Goal: Task Accomplishment & Management: Manage account settings

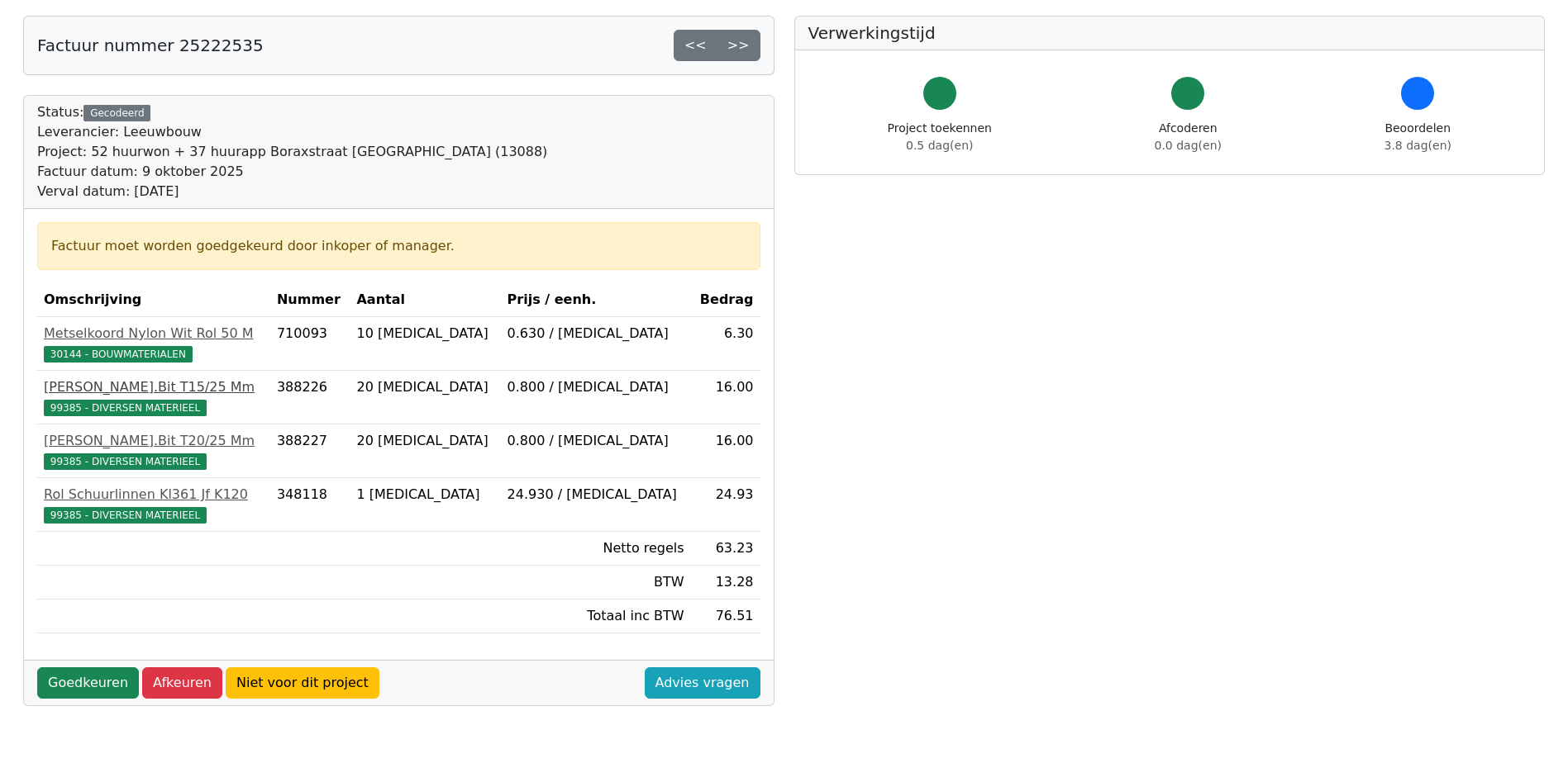
scroll to position [165, 0]
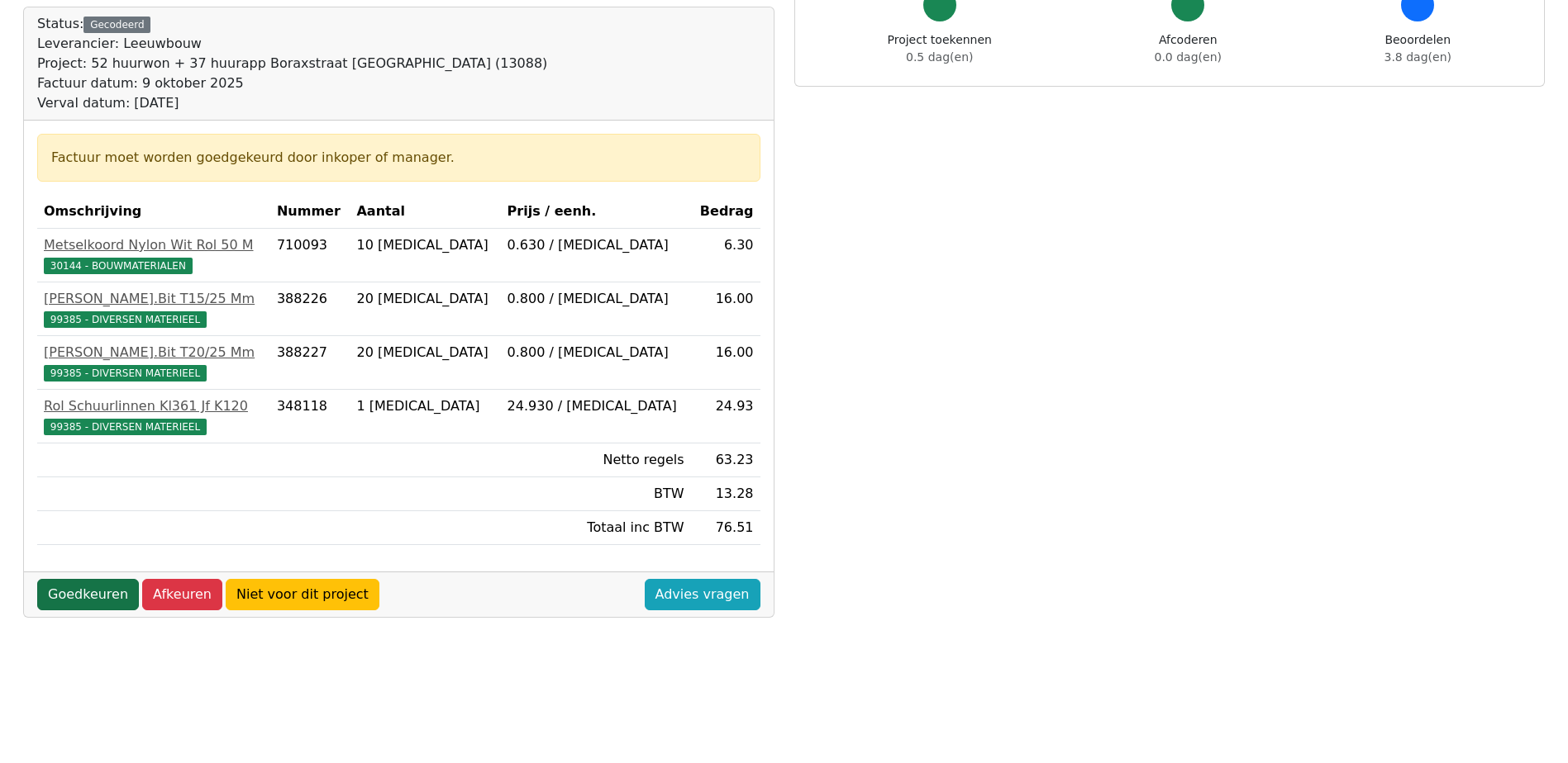
click at [93, 598] on link "Goedkeuren" at bounding box center [87, 594] width 102 height 32
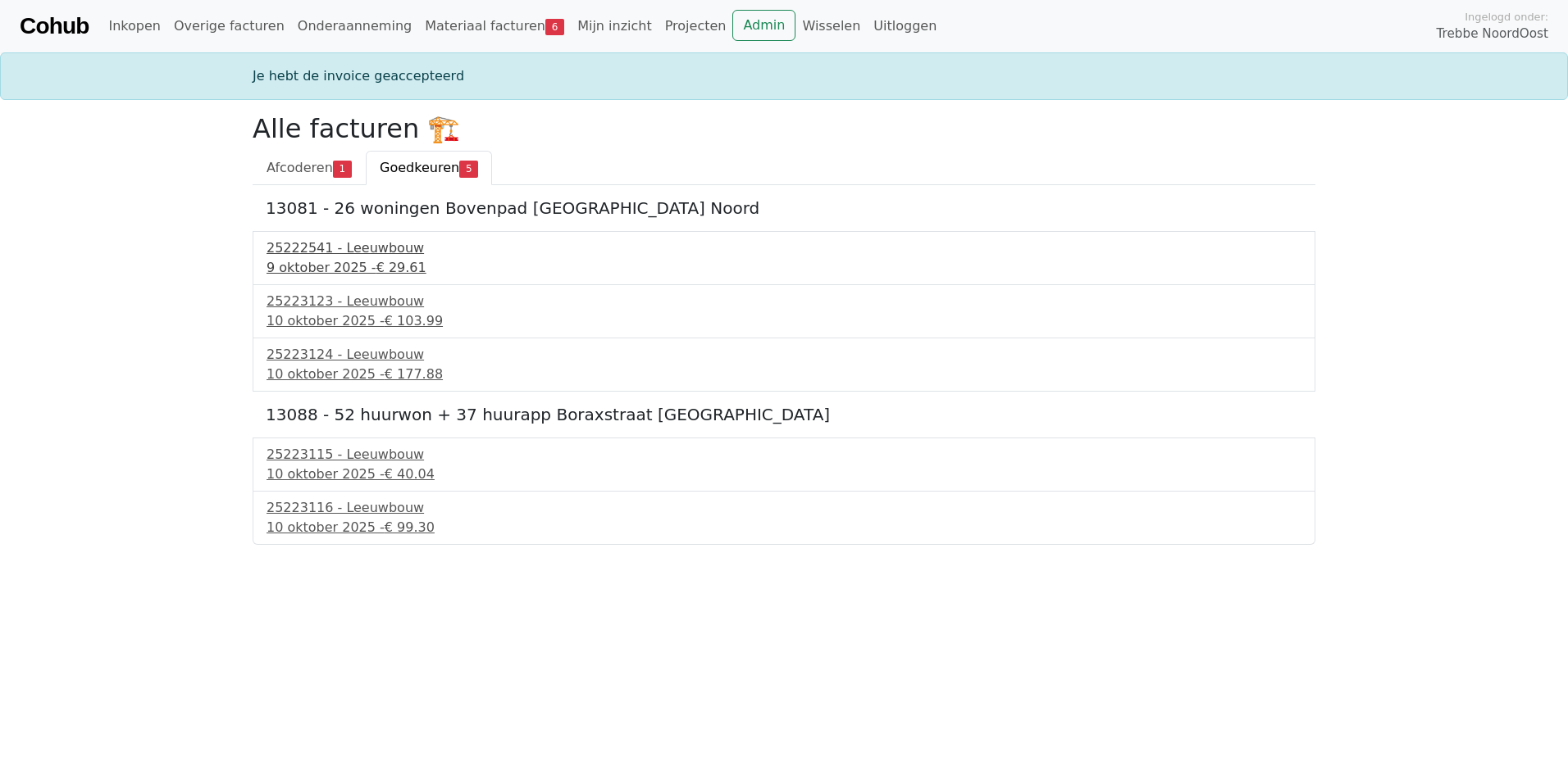
click at [312, 245] on div "25222541 - Leeuwbouw" at bounding box center [784, 248] width 1035 height 20
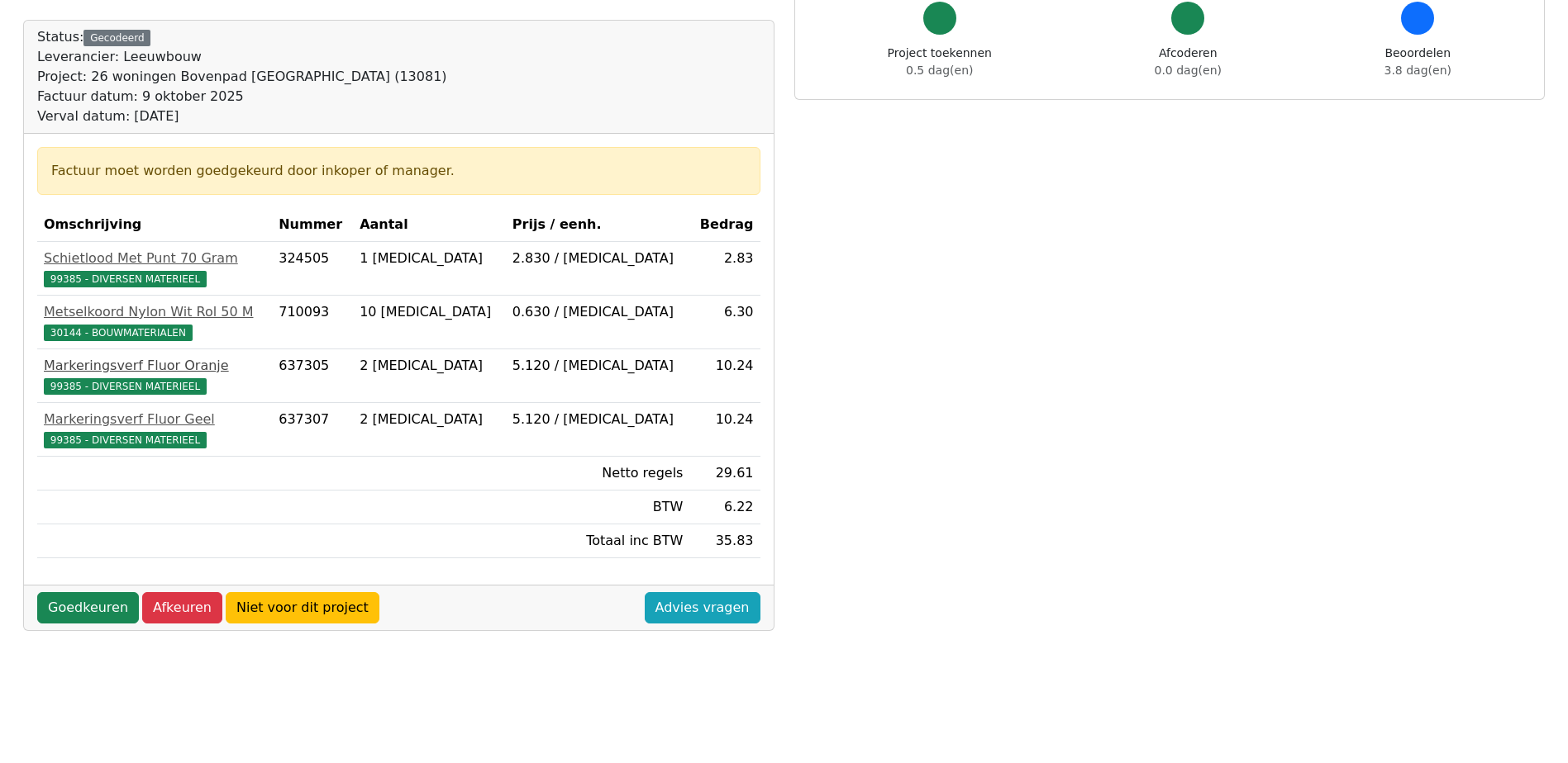
scroll to position [165, 0]
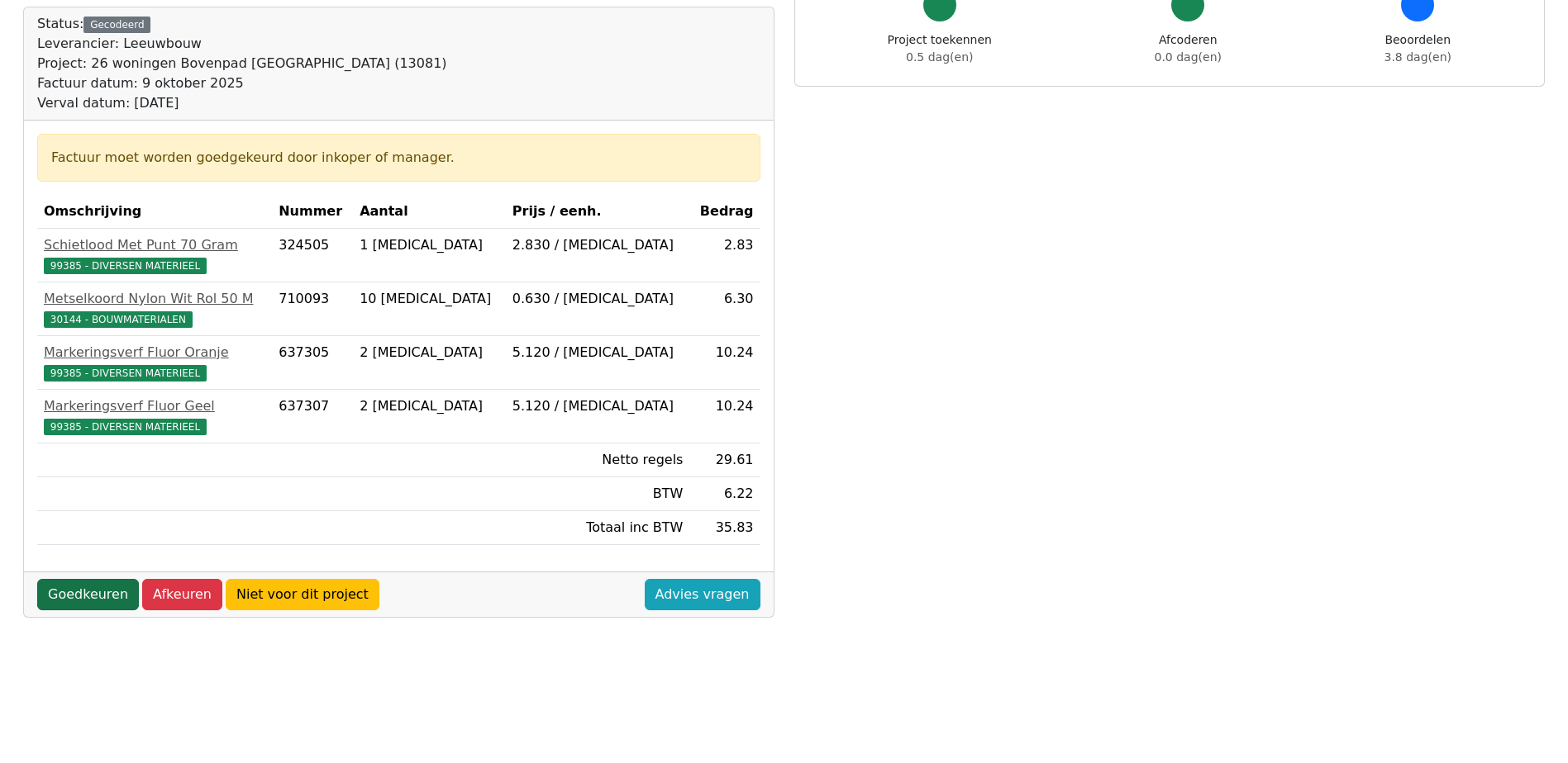
click at [67, 594] on link "Goedkeuren" at bounding box center [87, 594] width 102 height 32
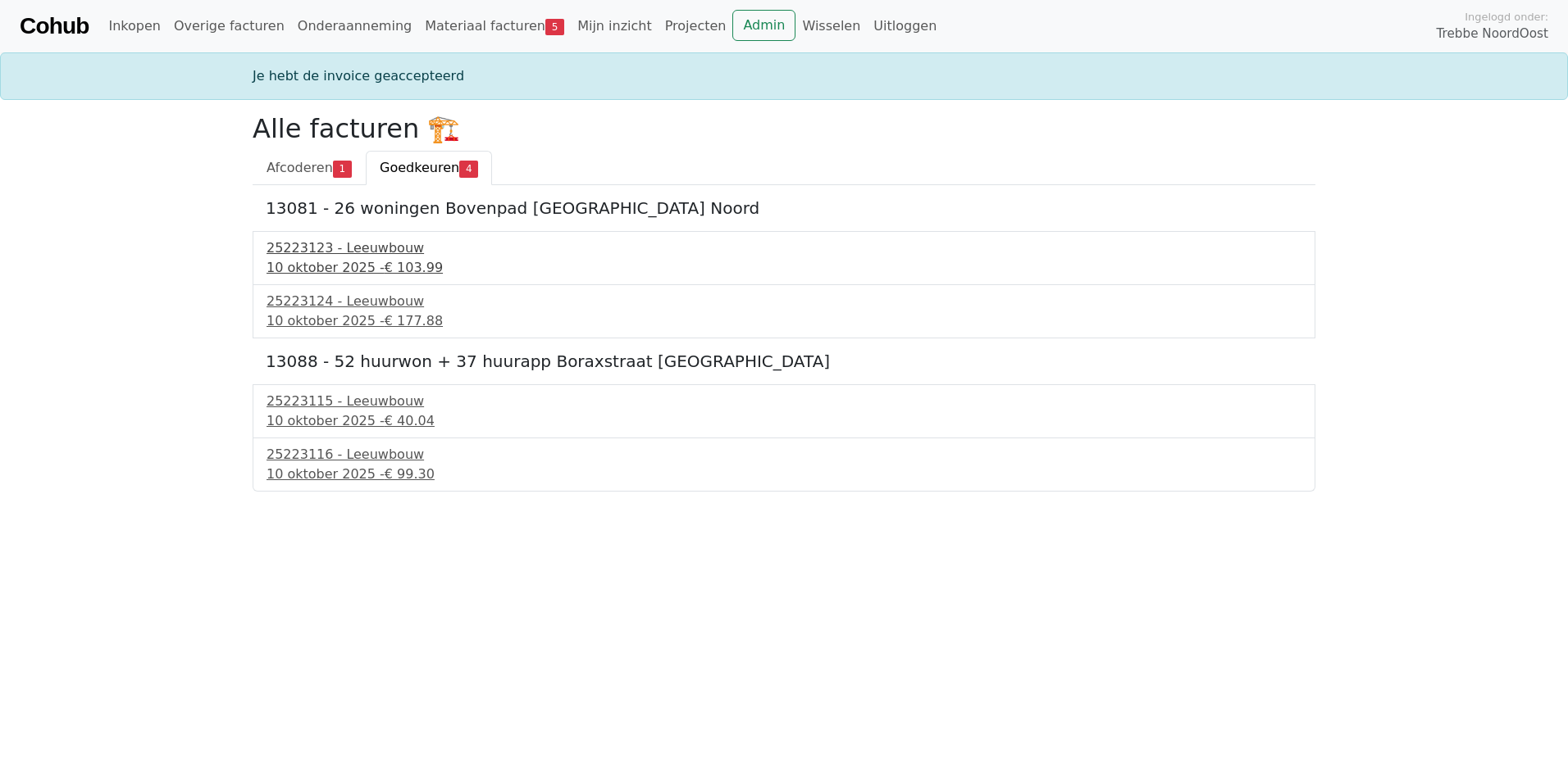
click at [315, 249] on div "25223123 - Leeuwbouw" at bounding box center [784, 248] width 1035 height 20
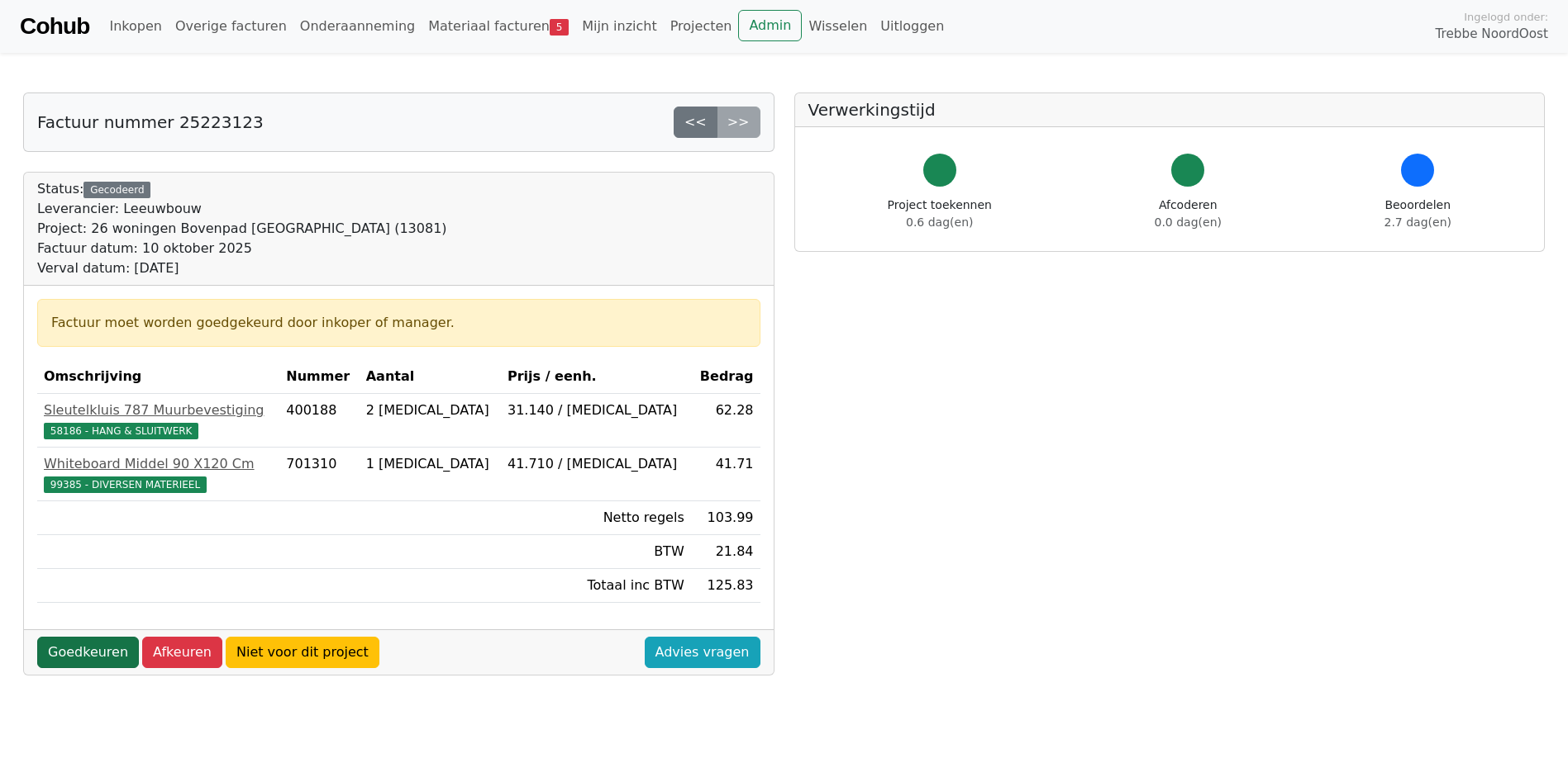
click at [85, 654] on link "Goedkeuren" at bounding box center [87, 653] width 102 height 32
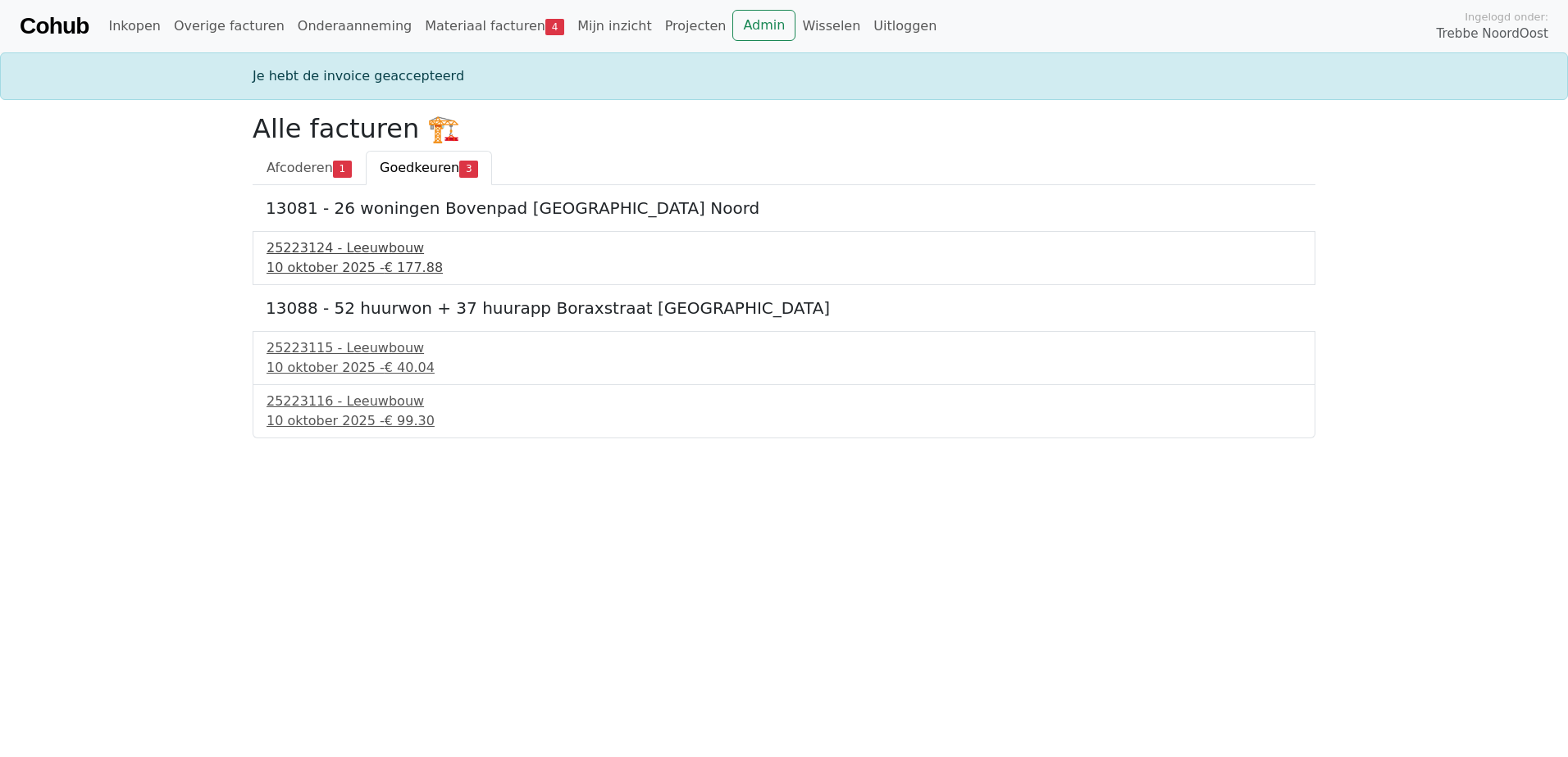
click at [351, 244] on div "25223124 - Leeuwbouw" at bounding box center [784, 248] width 1035 height 20
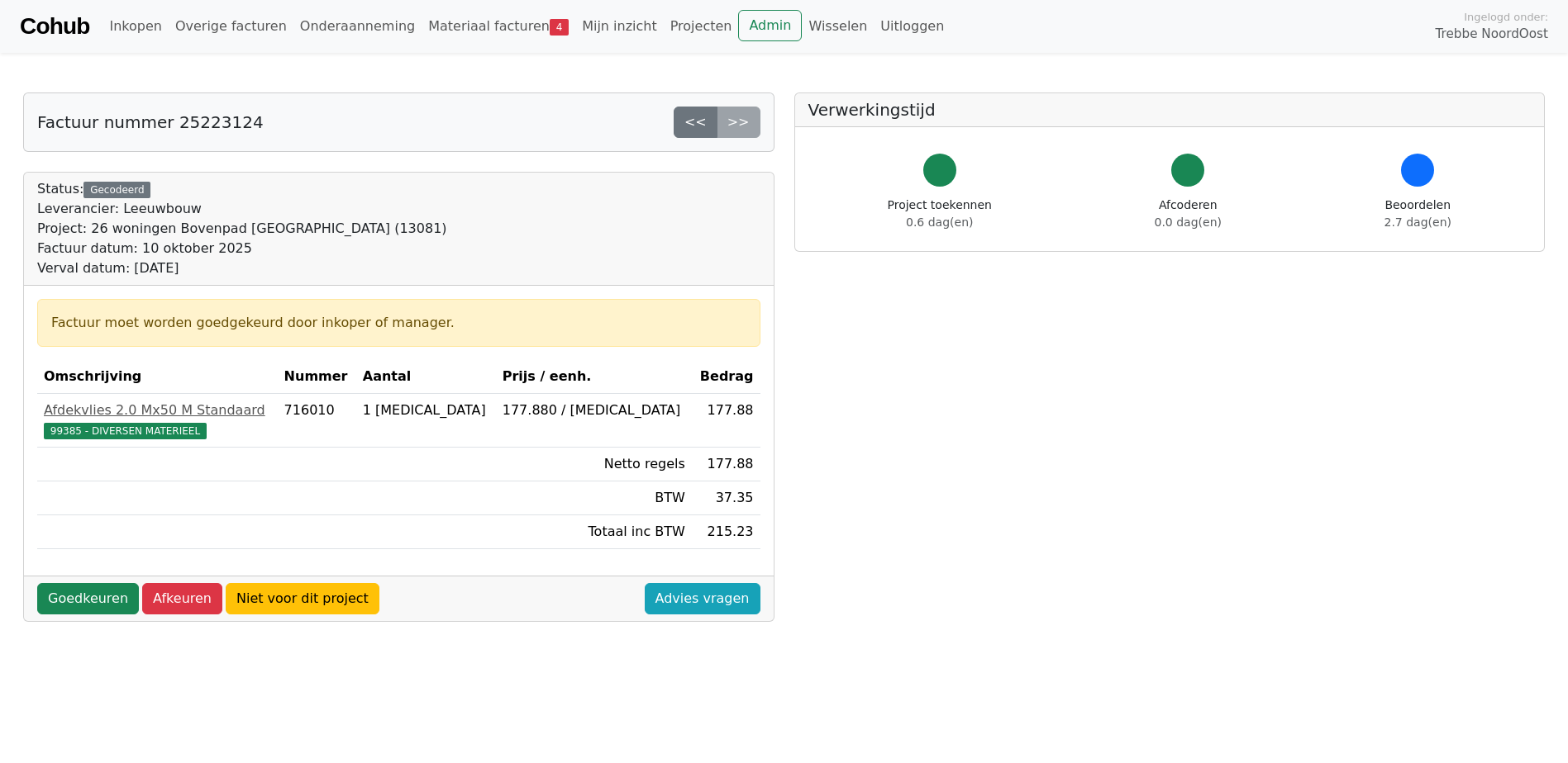
click at [74, 581] on div "Goedkeuren Afkeuren Niet voor dit project Advies vragen" at bounding box center [399, 598] width 750 height 45
click at [67, 607] on link "Goedkeuren" at bounding box center [87, 599] width 102 height 32
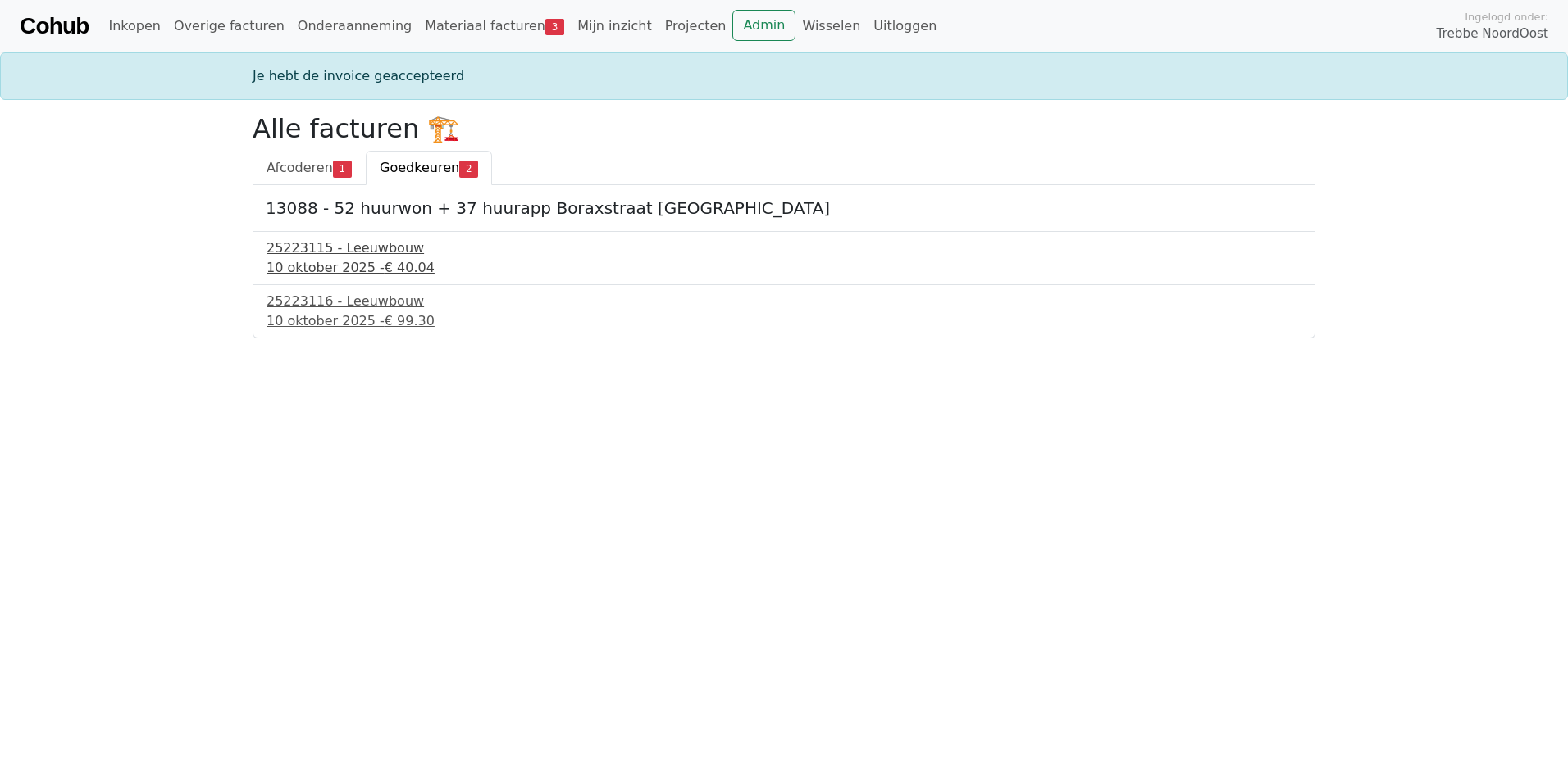
click at [312, 260] on div "10 oktober 2025 - € 40.04" at bounding box center [784, 267] width 1035 height 20
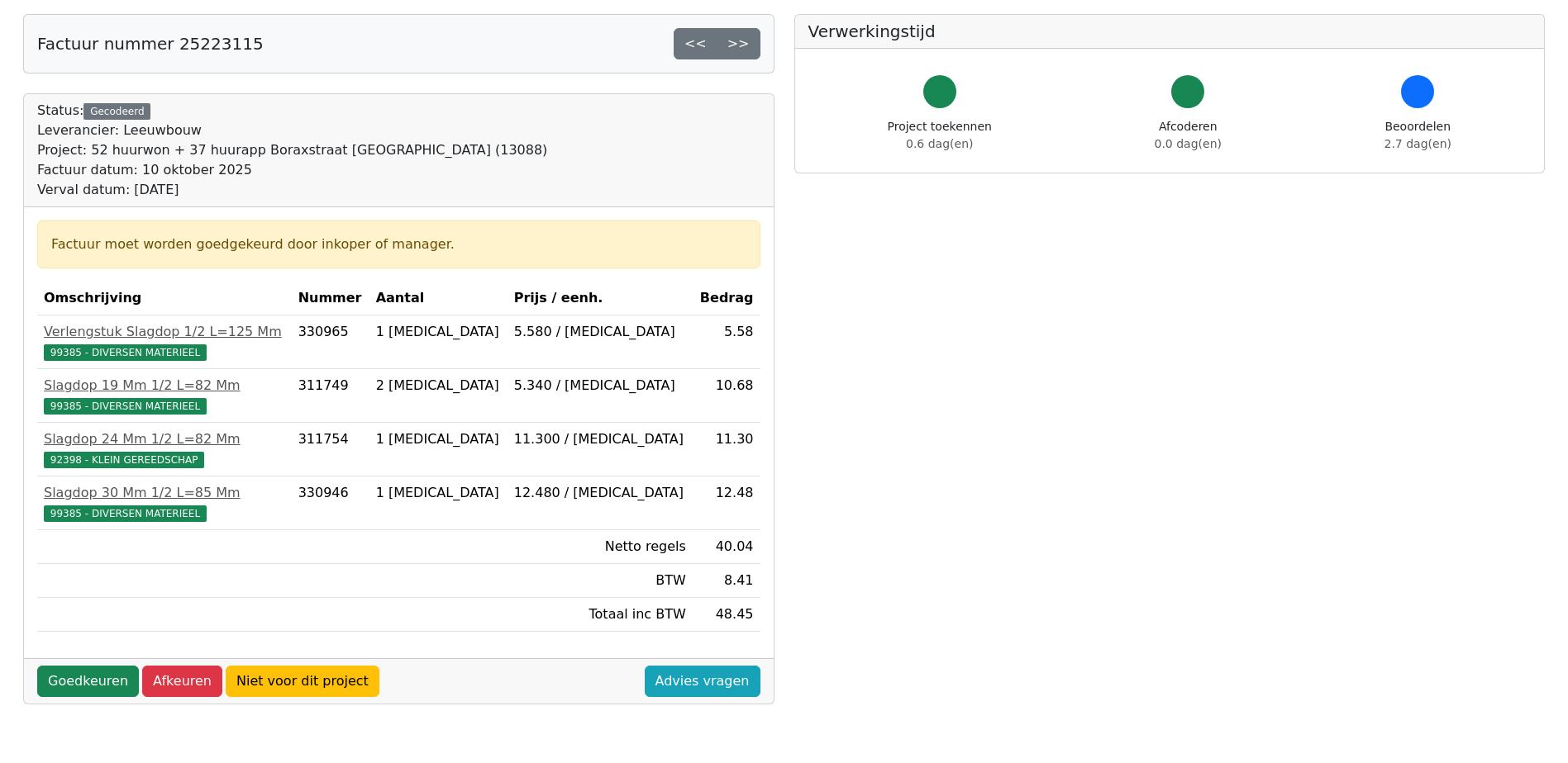
scroll to position [83, 0]
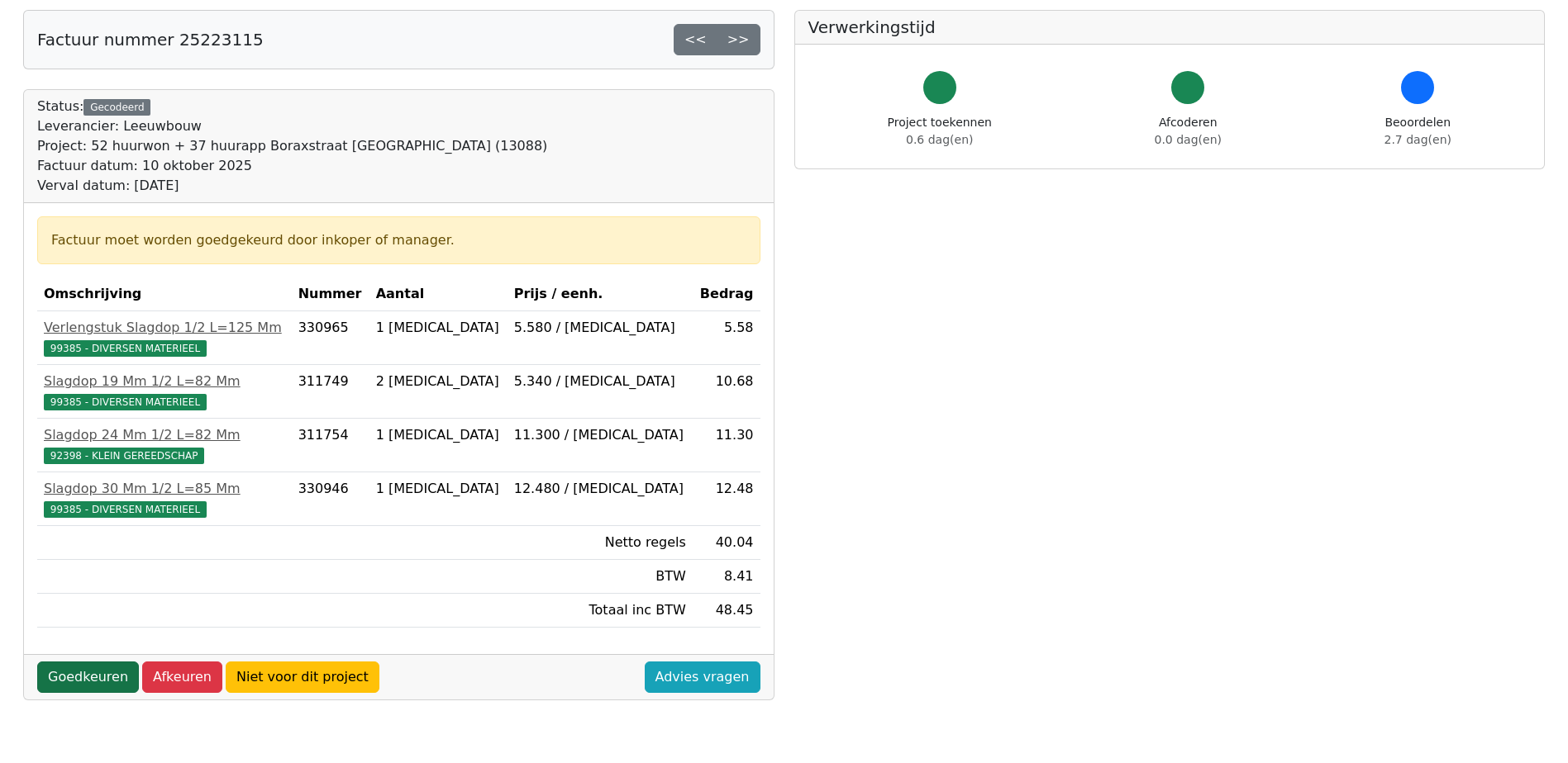
click at [76, 686] on link "Goedkeuren" at bounding box center [87, 677] width 102 height 32
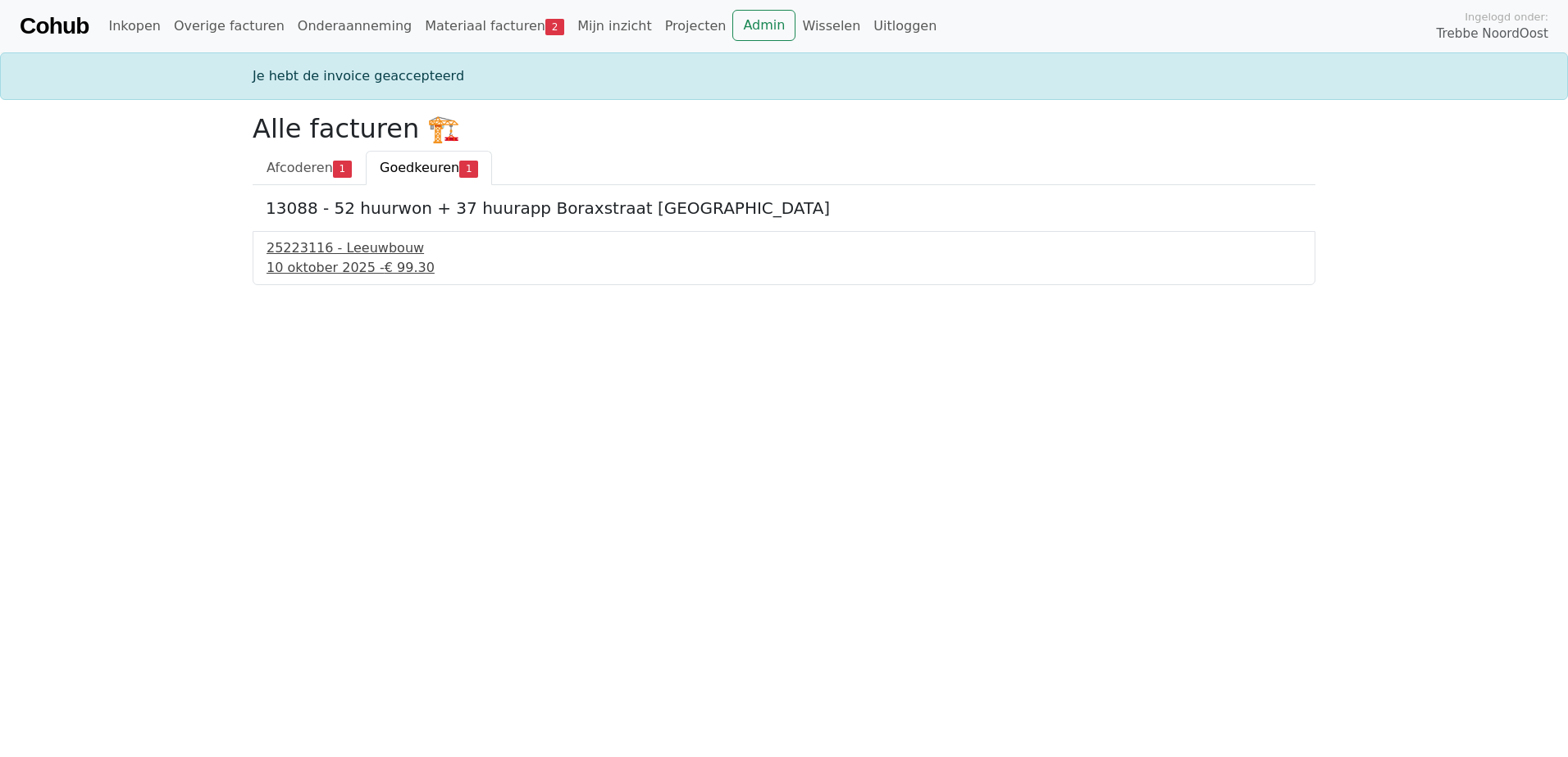
click at [297, 261] on div "10 oktober 2025 - € 99.30" at bounding box center [784, 267] width 1035 height 20
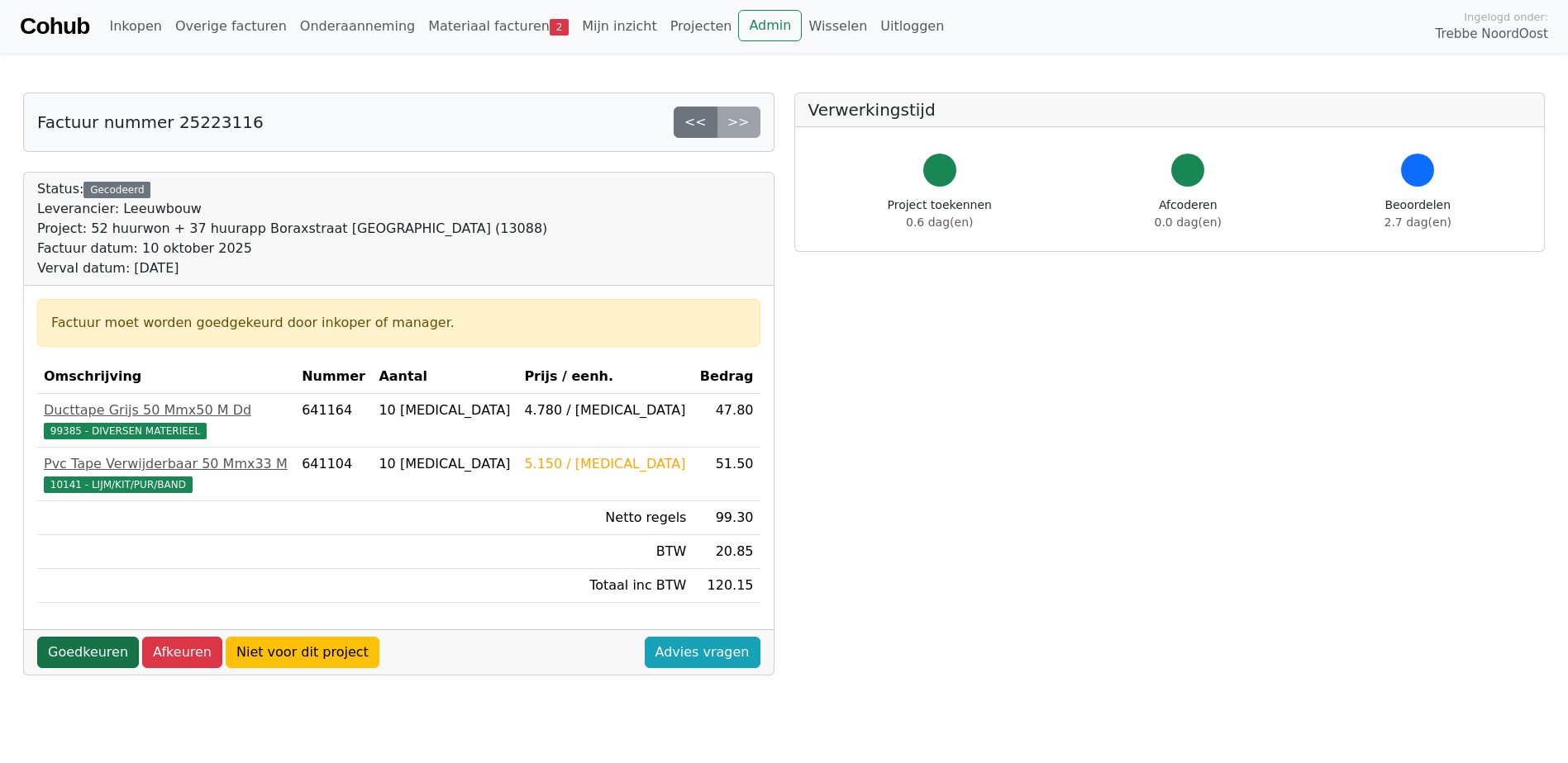
click at [64, 665] on link "Goedkeuren" at bounding box center [87, 653] width 102 height 32
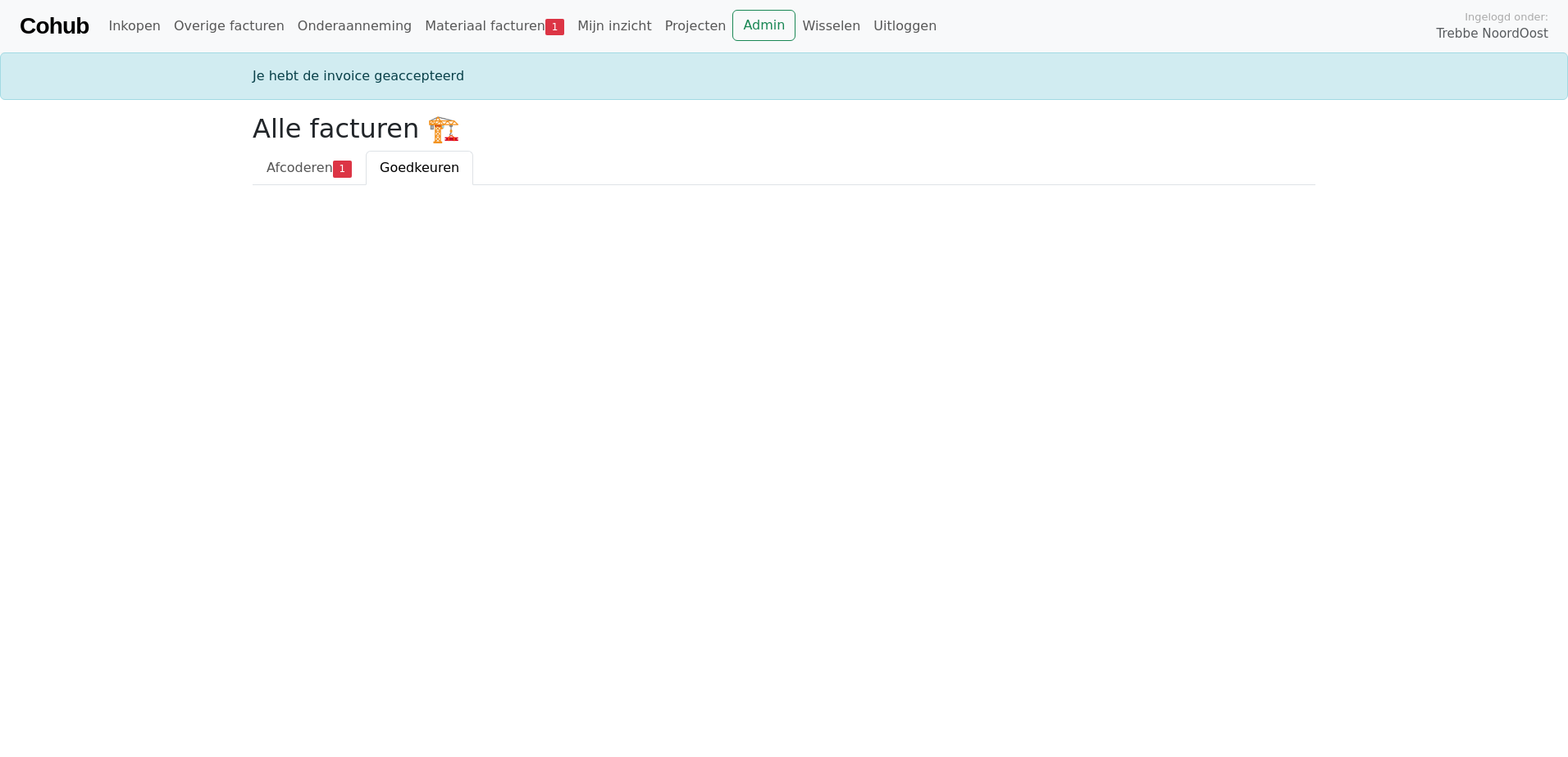
click at [319, 185] on html "Cohub Inkopen Overige facturen Onderaanneming Materiaal facturen 1 Mijn inzicht…" at bounding box center [784, 93] width 1568 height 185
click at [299, 164] on span "Afcoderen" at bounding box center [300, 167] width 66 height 15
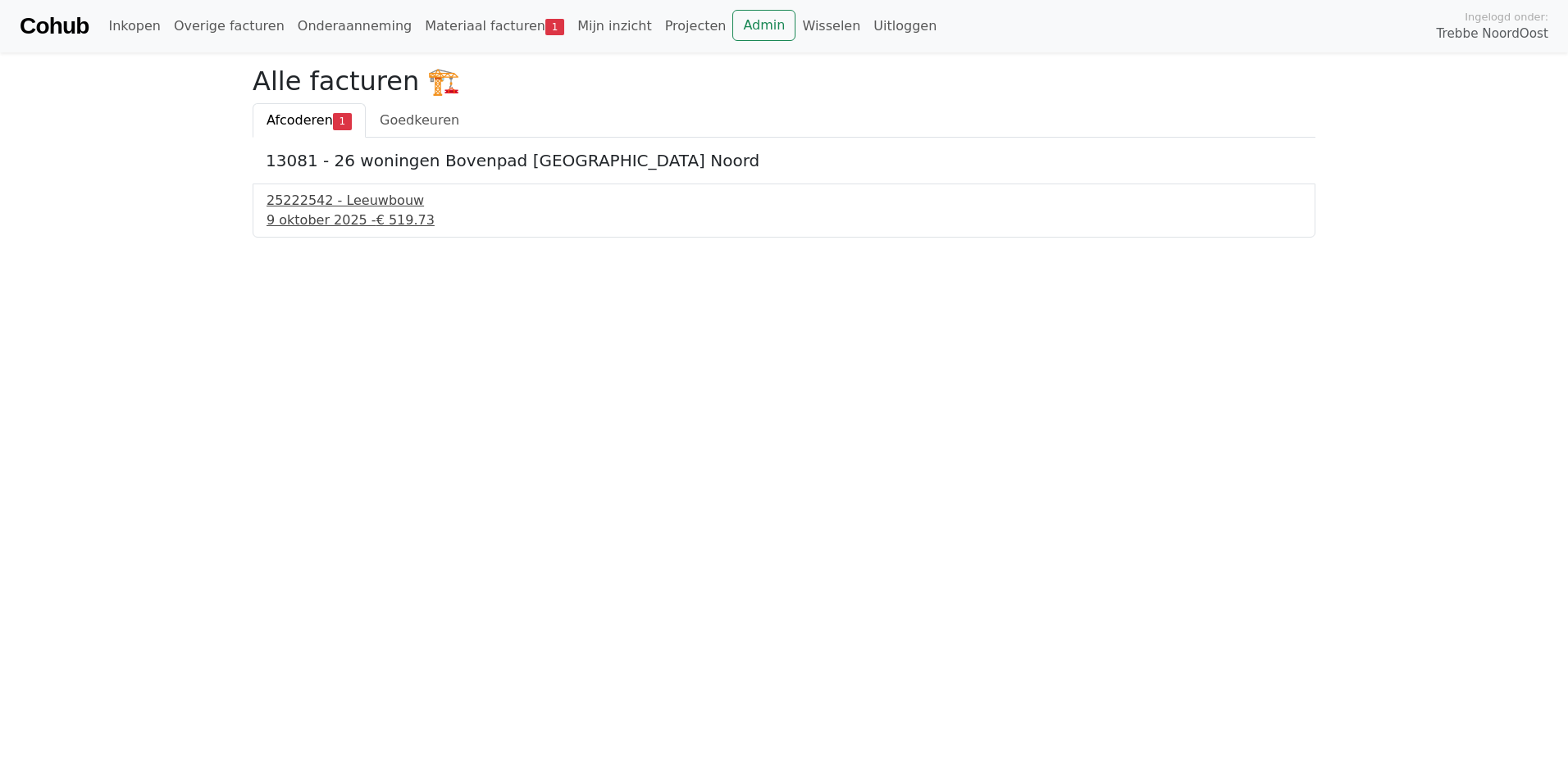
click at [309, 210] on div "9 oktober 2025 - € 519.73" at bounding box center [784, 220] width 1035 height 20
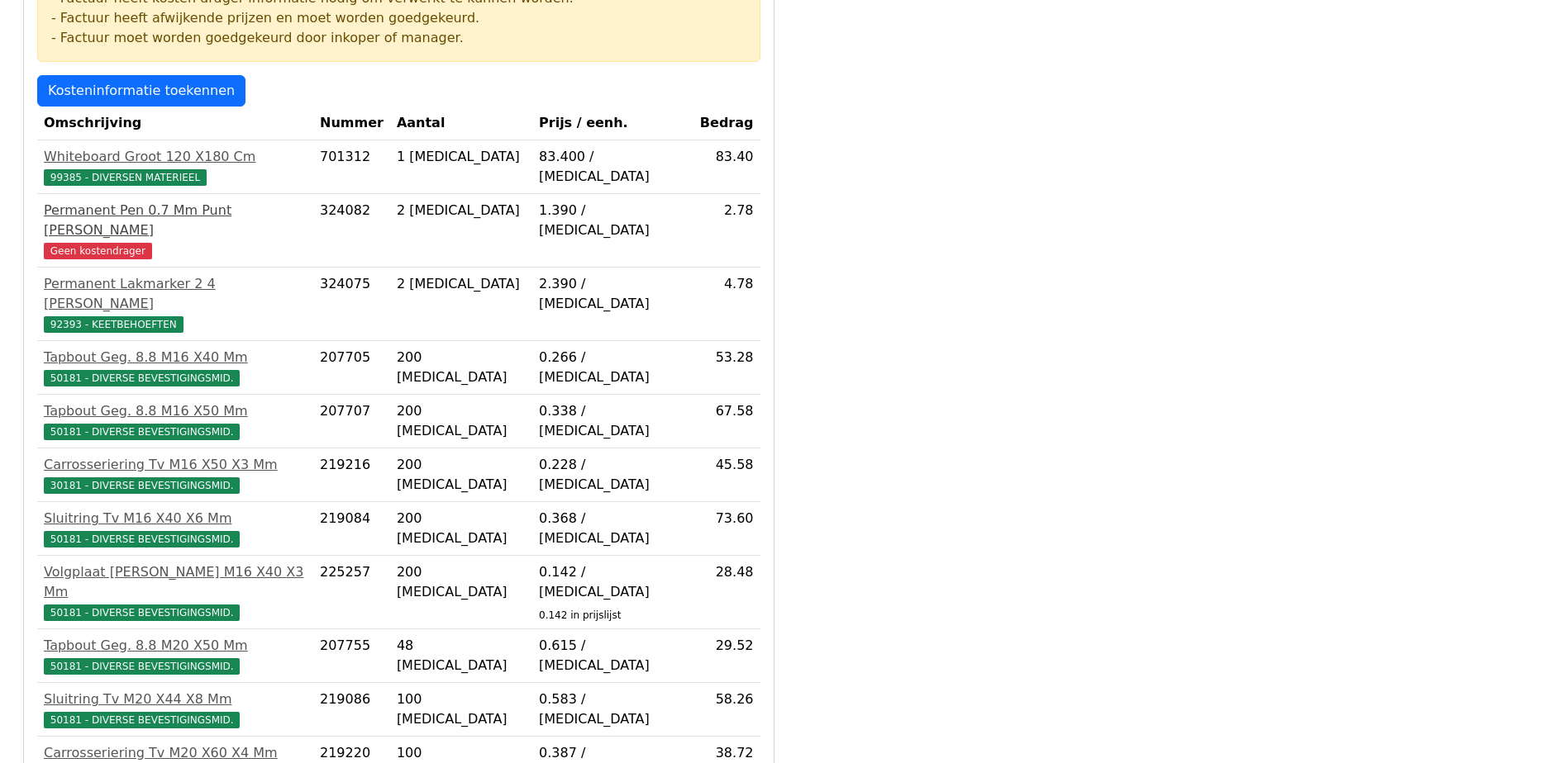
scroll to position [89, 0]
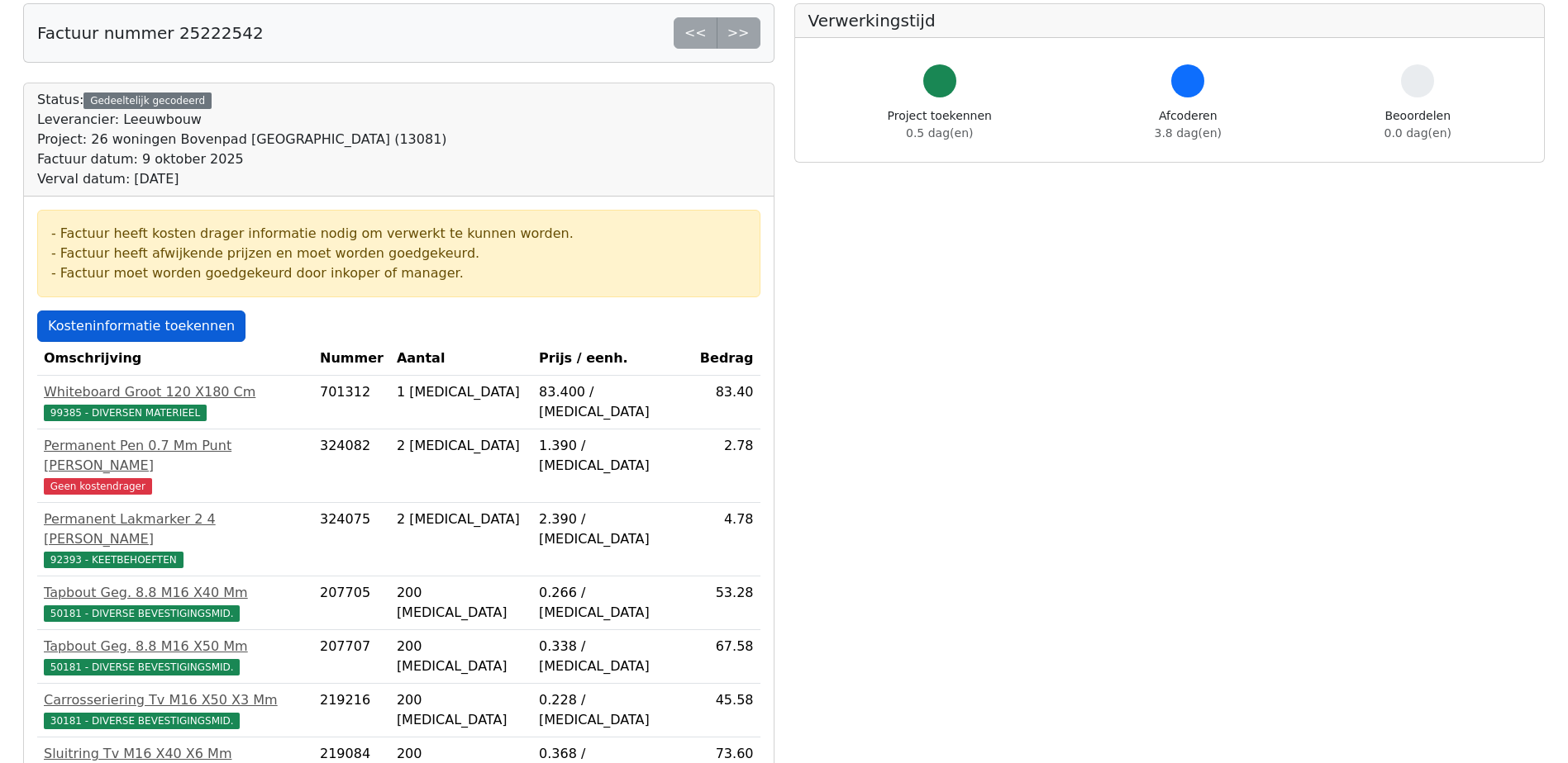
click at [87, 315] on link "Kosteninformatie toekennen" at bounding box center [140, 326] width 208 height 32
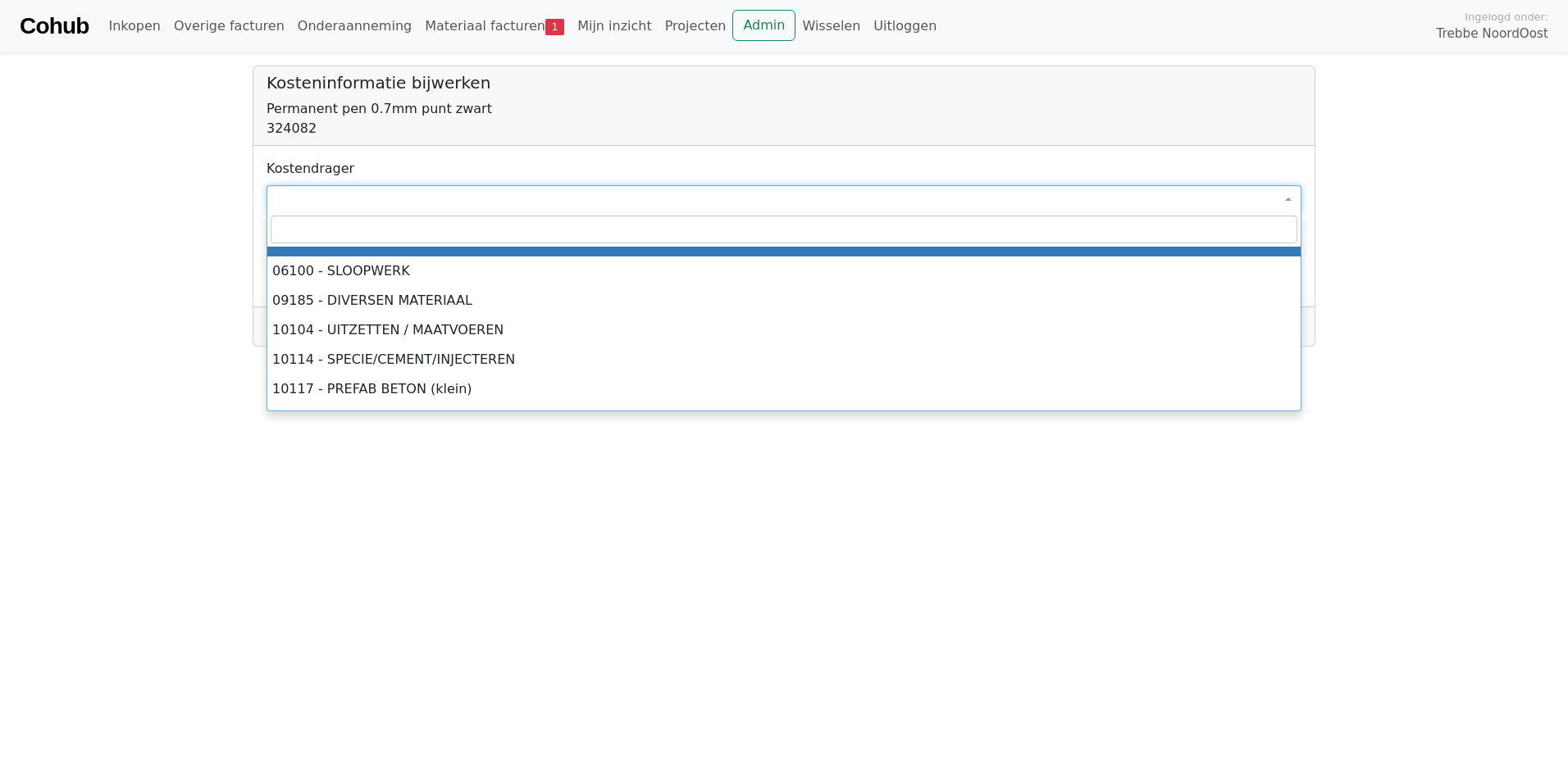
click at [336, 206] on span at bounding box center [784, 199] width 1035 height 28
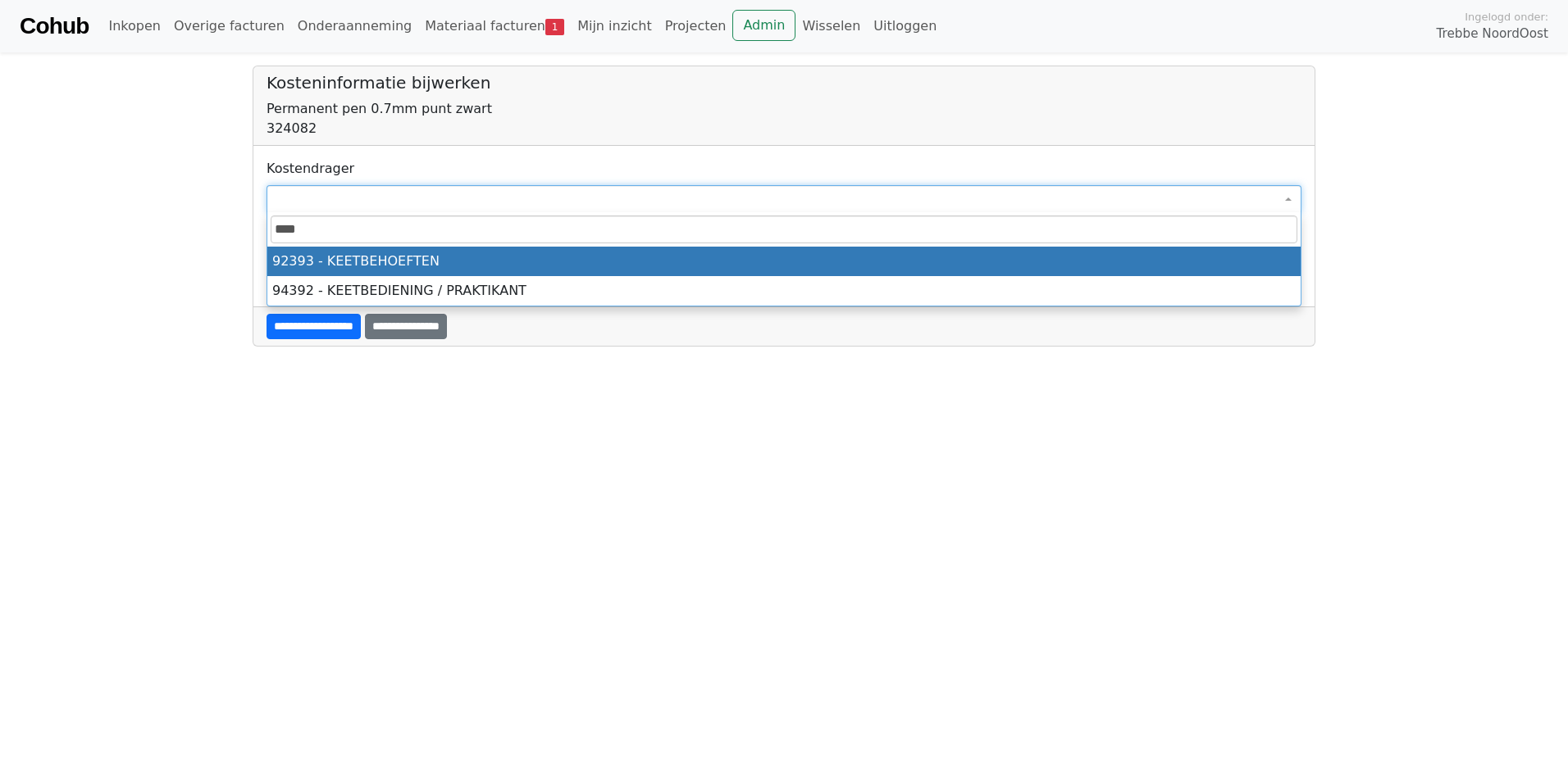
type input "****"
select select "****"
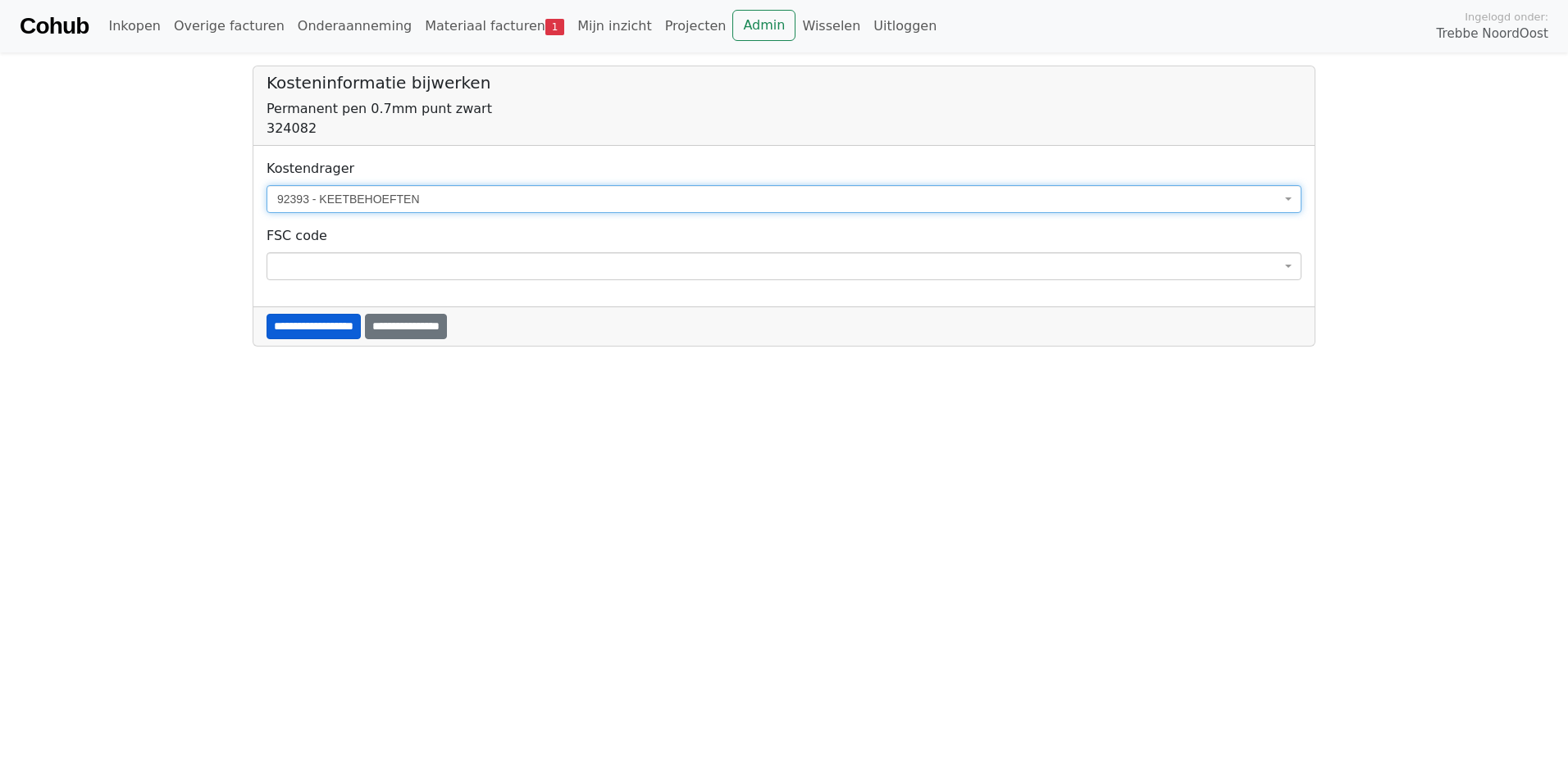
click at [296, 335] on input "**********" at bounding box center [313, 327] width 94 height 25
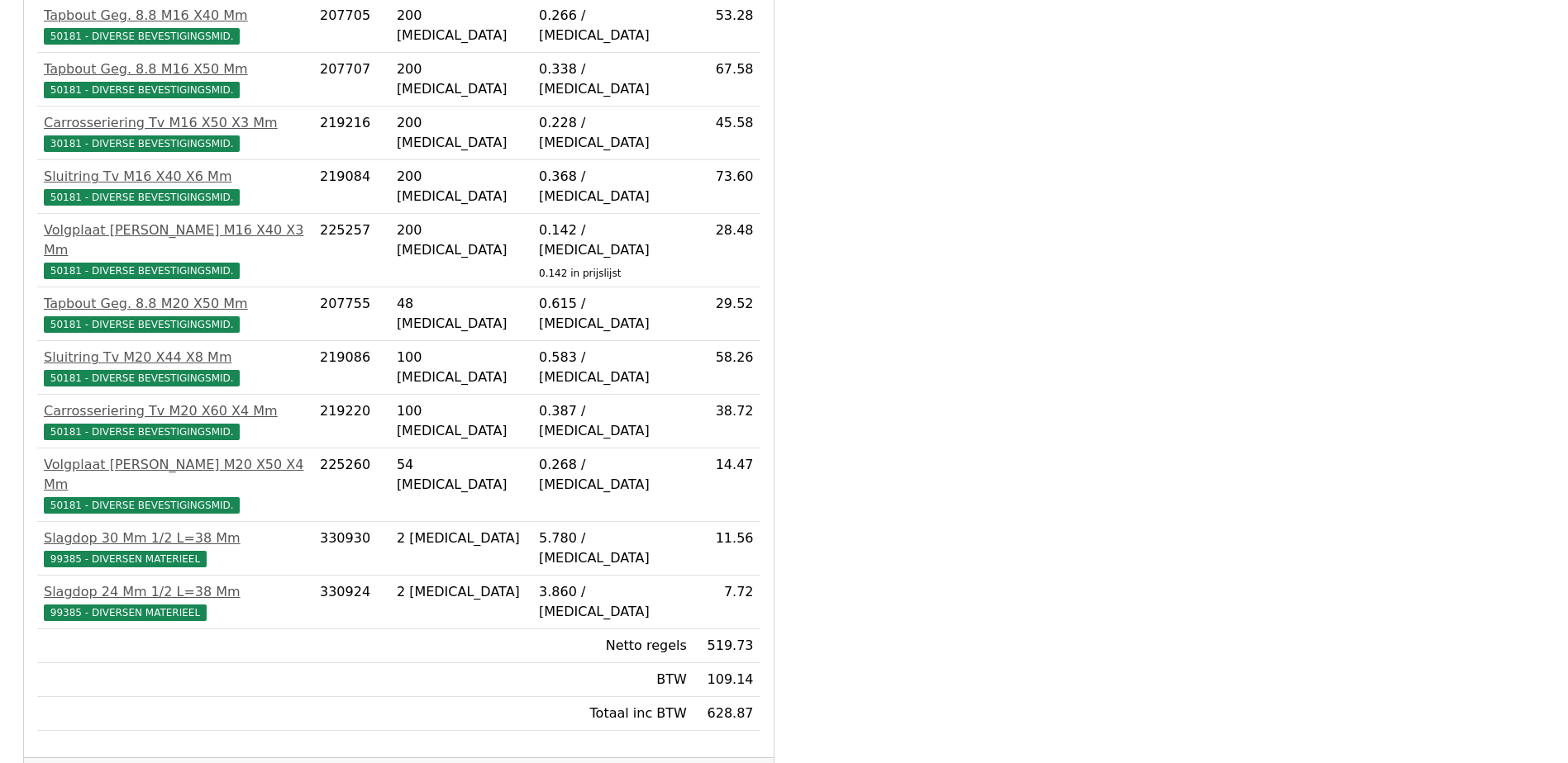
scroll to position [665, 0]
